Goal: Navigation & Orientation: Find specific page/section

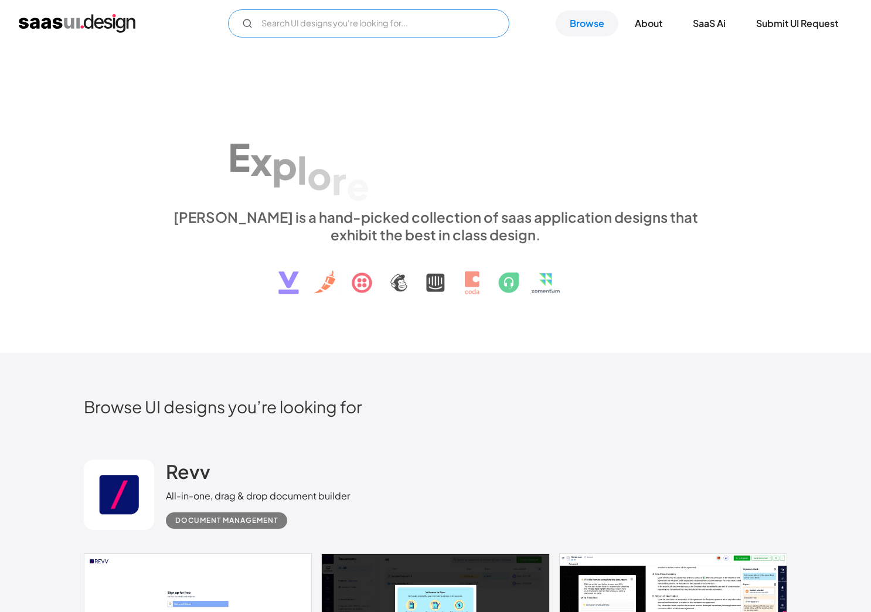
click at [382, 18] on input "Email Form" at bounding box center [368, 23] width 281 height 28
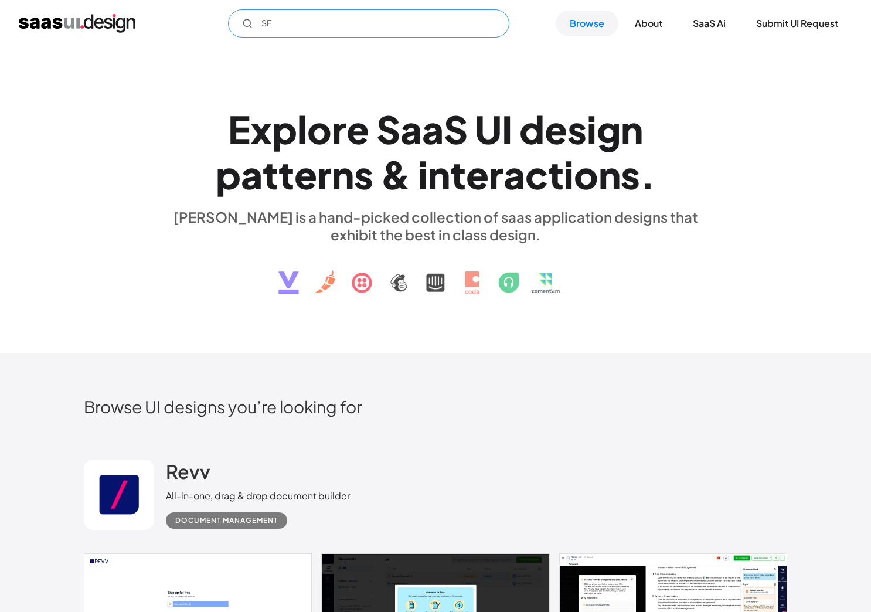
type input "S"
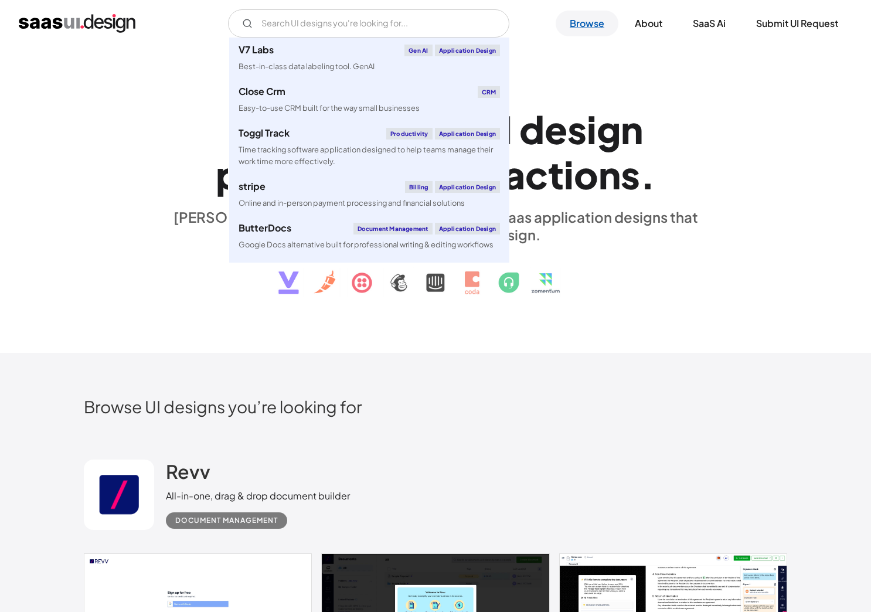
click at [598, 22] on link "Browse" at bounding box center [587, 24] width 63 height 26
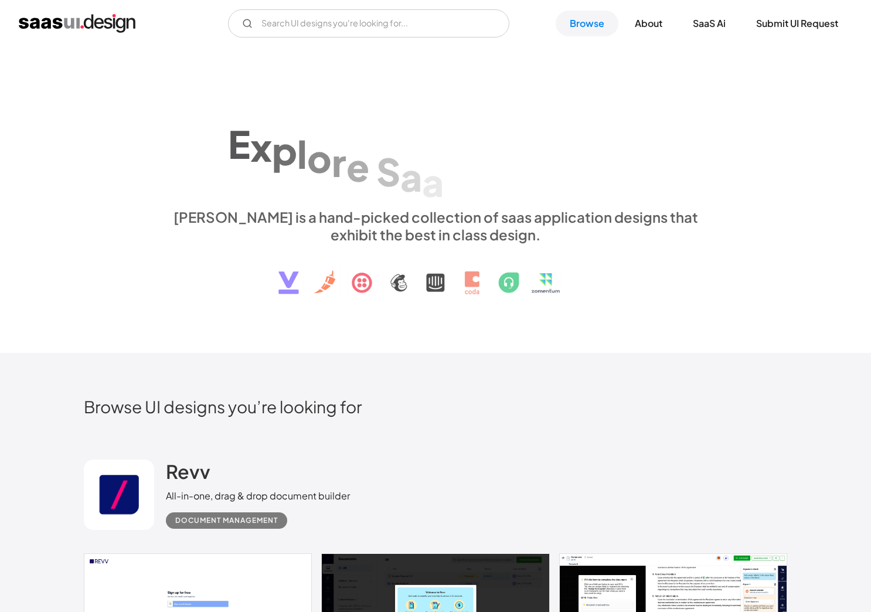
click at [598, 22] on link "Browse" at bounding box center [587, 24] width 63 height 26
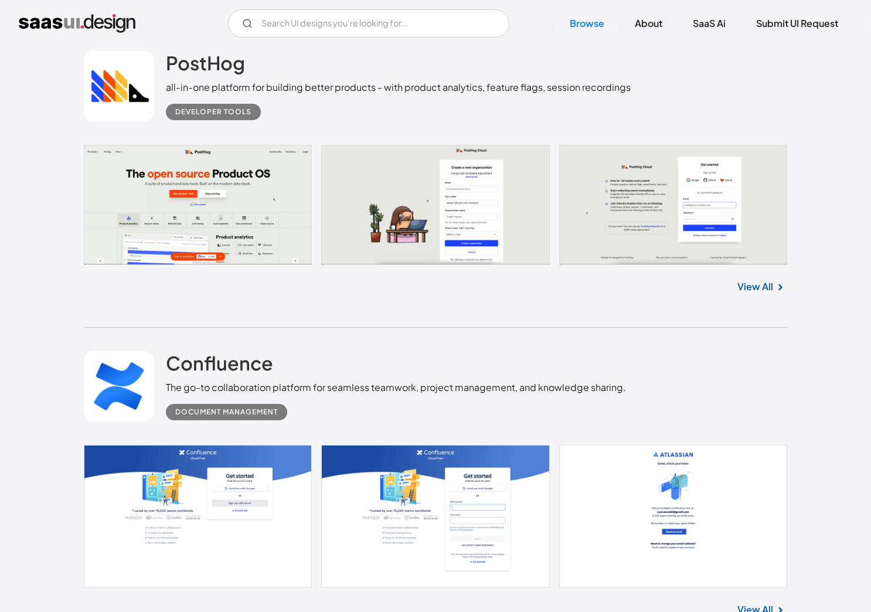
scroll to position [1334, 0]
